Goal: Consume media (video, audio)

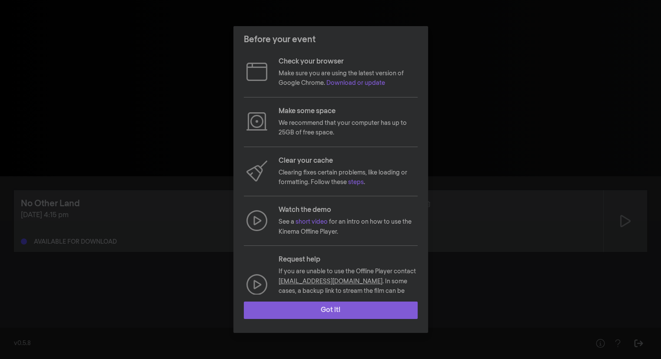
click at [337, 307] on button "Got it!" at bounding box center [331, 309] width 174 height 17
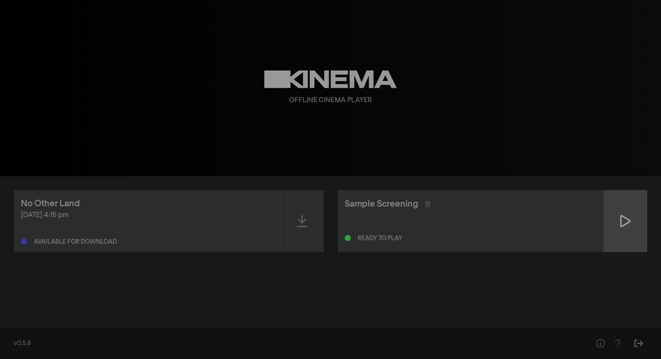
click at [622, 214] on icon at bounding box center [625, 221] width 10 height 14
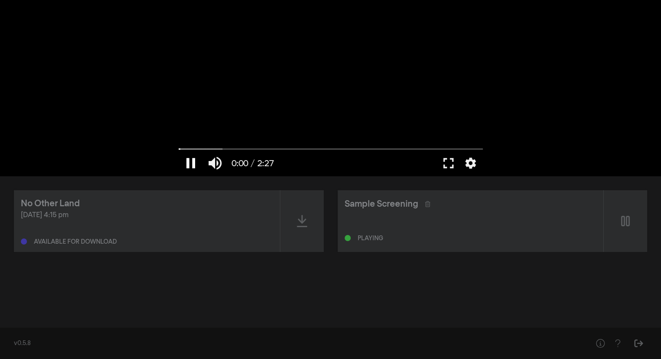
click at [187, 162] on button "pause" at bounding box center [191, 163] width 24 height 26
type input "1.065633"
click at [298, 221] on icon at bounding box center [302, 221] width 10 height 14
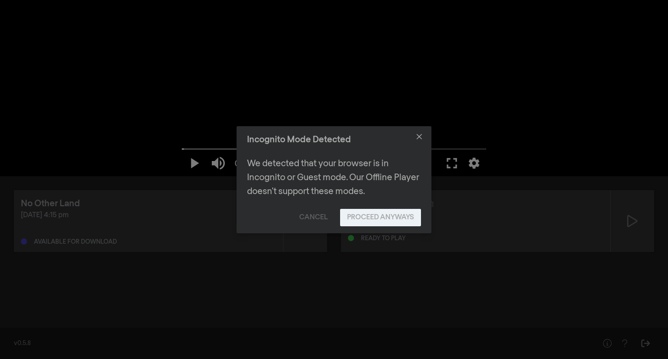
click at [363, 213] on button "Proceed Anyways" at bounding box center [380, 217] width 81 height 17
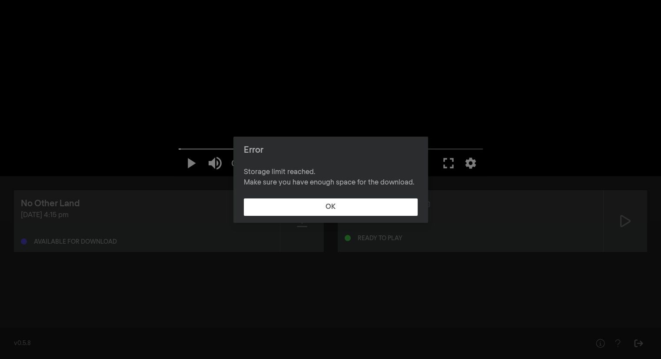
click at [334, 205] on button "OK" at bounding box center [331, 206] width 174 height 17
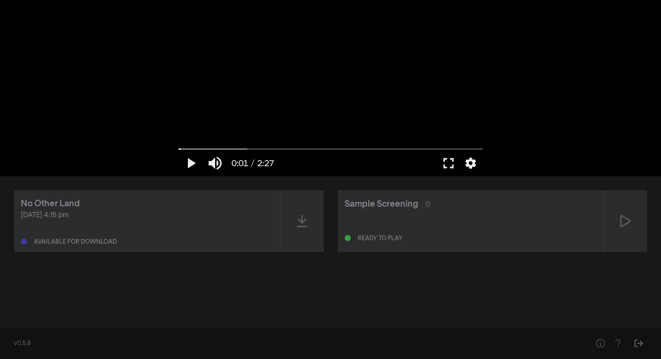
click at [334, 205] on div "No Other Land Oct 10, 2025 at 4:15 pm Available for download Sample Screening R…" at bounding box center [330, 221] width 633 height 62
